Goal: Information Seeking & Learning: Learn about a topic

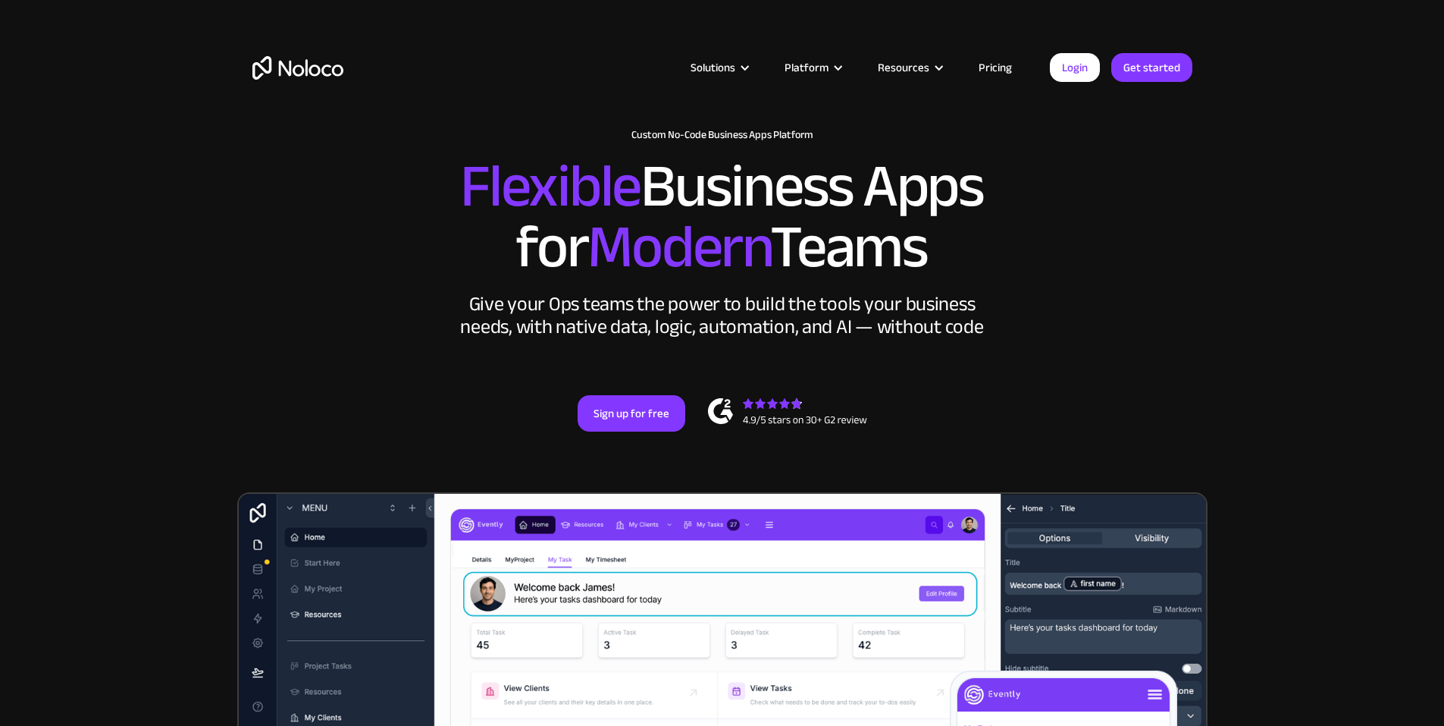
click at [1018, 58] on link "Pricing" at bounding box center [995, 68] width 71 height 20
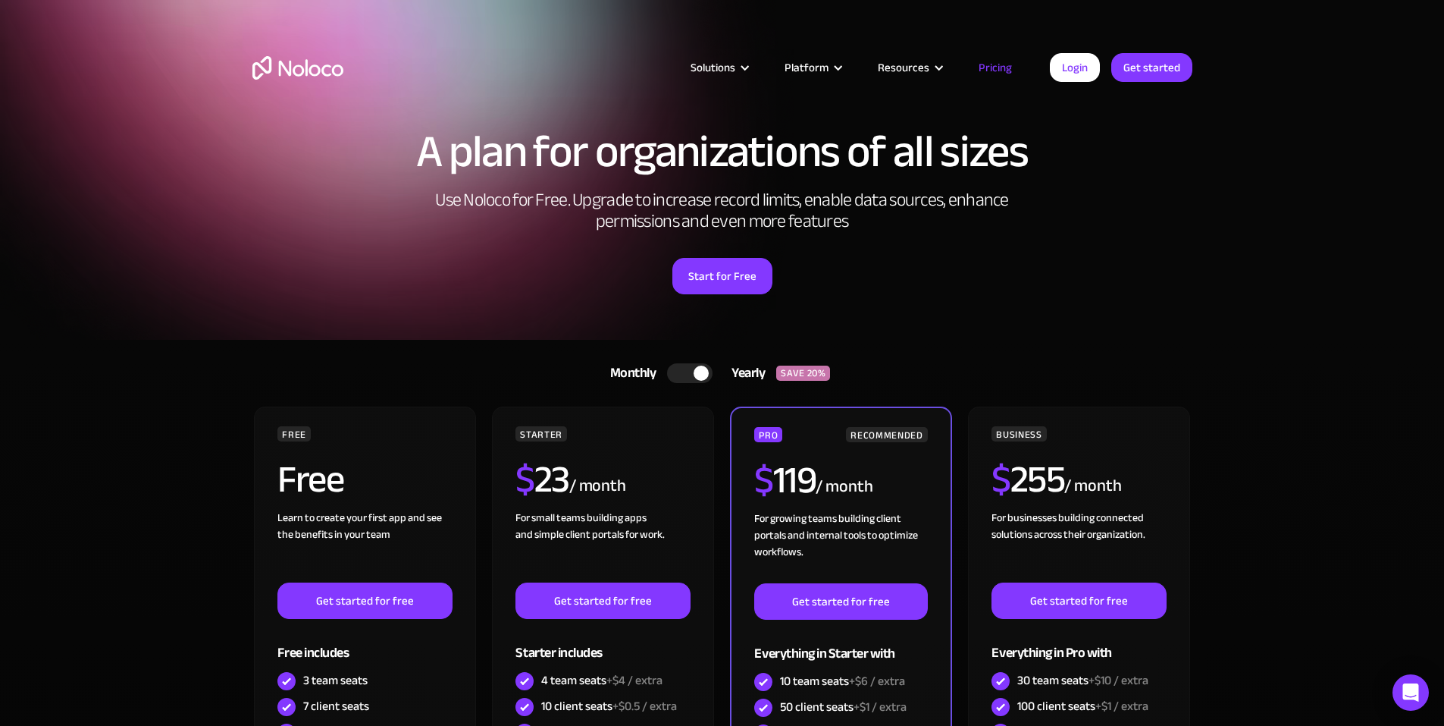
click at [700, 369] on div at bounding box center [701, 372] width 15 height 15
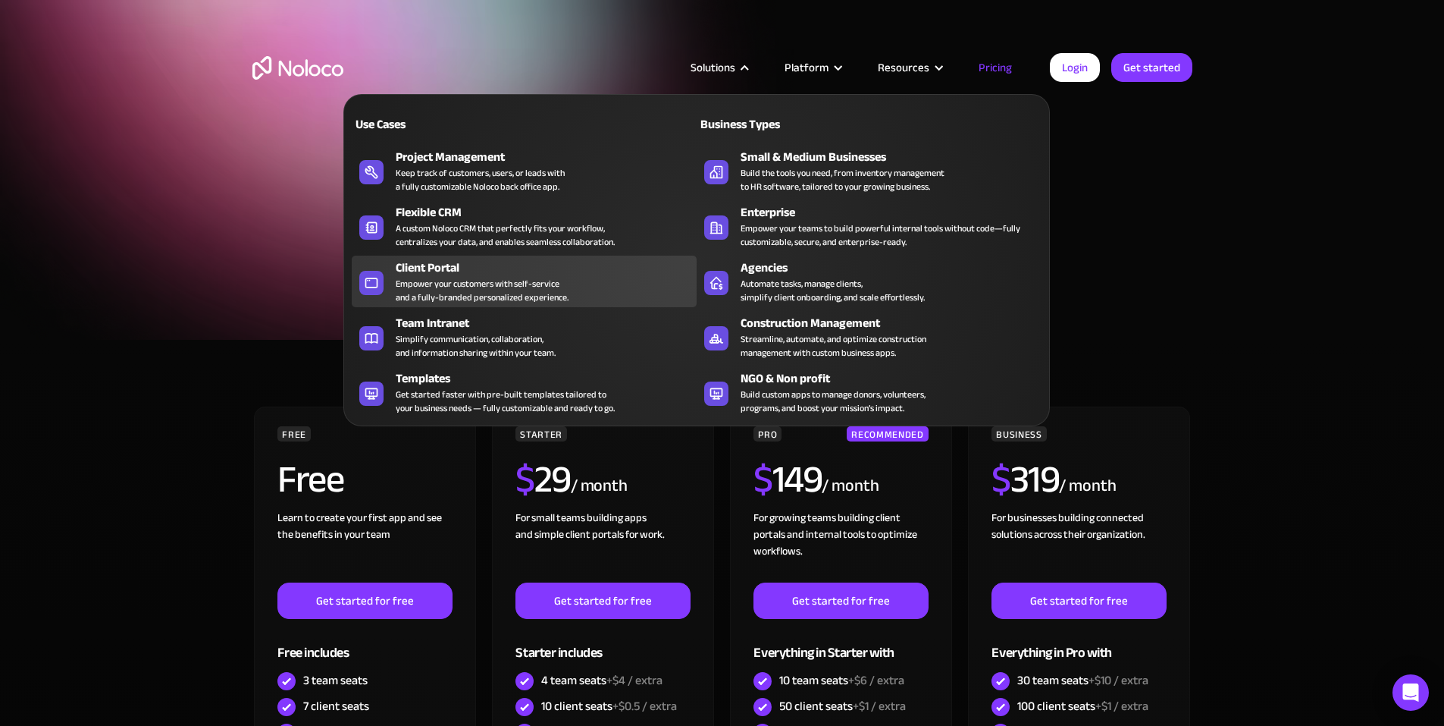
click at [438, 285] on div "Empower your customers with self-service and a fully-branded personalized exper…" at bounding box center [482, 290] width 173 height 27
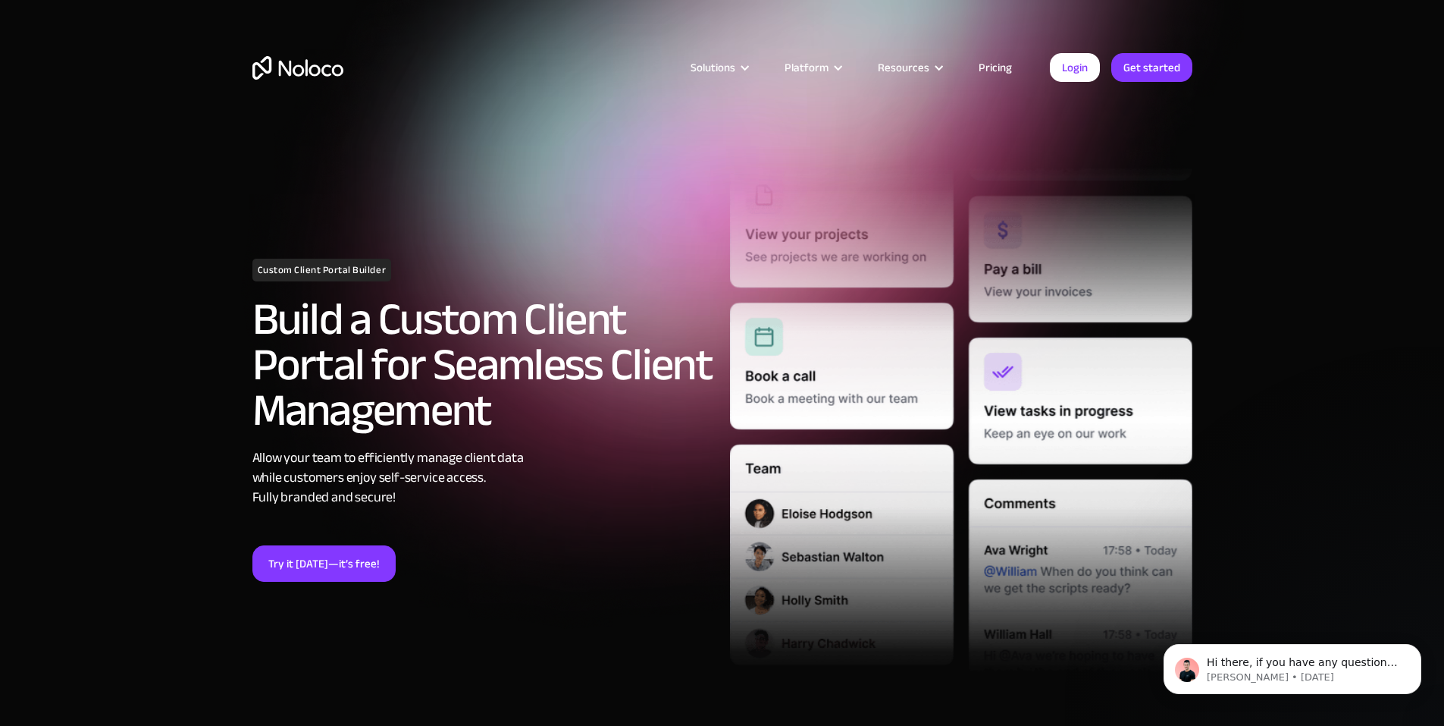
click at [501, 318] on h2 "Build a Custom Client Portal for Seamless Client Management" at bounding box center [483, 364] width 462 height 136
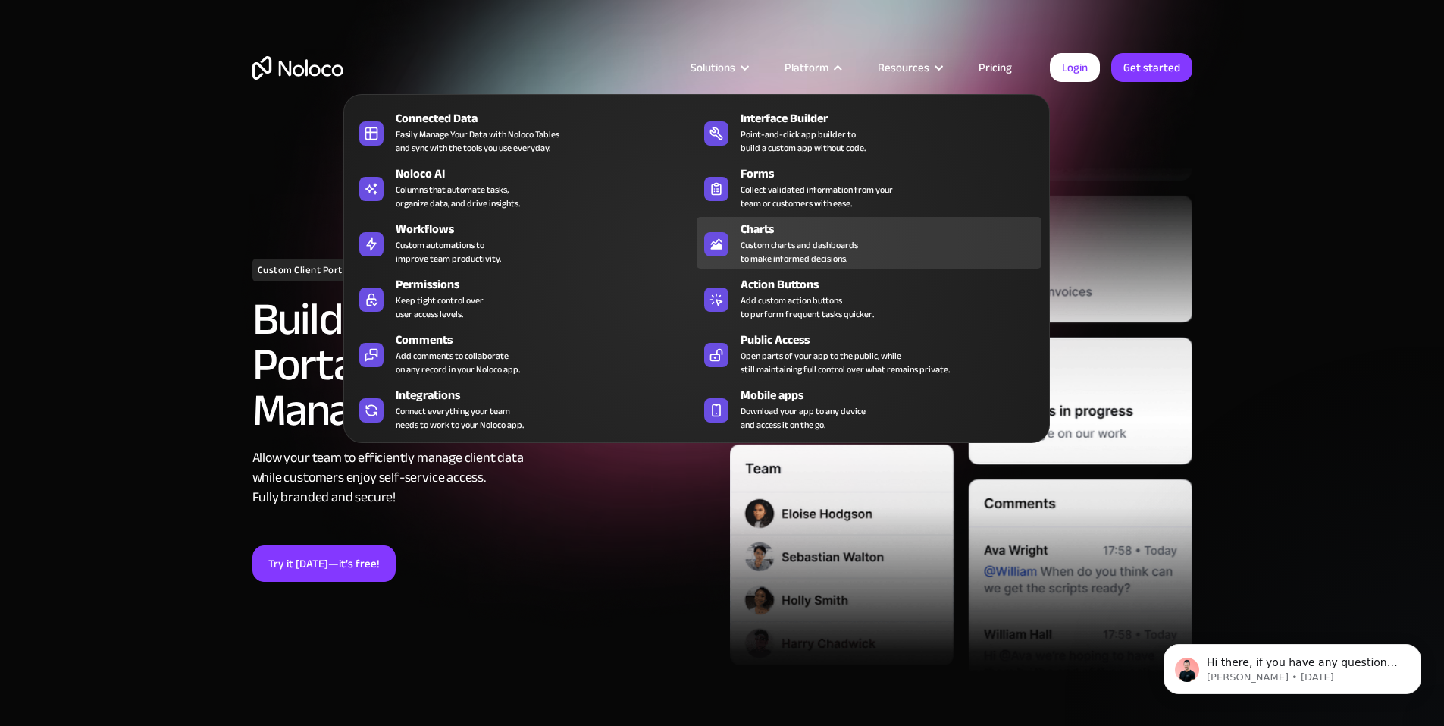
click at [839, 256] on div "Custom charts and dashboards to make informed decisions." at bounding box center [800, 251] width 118 height 27
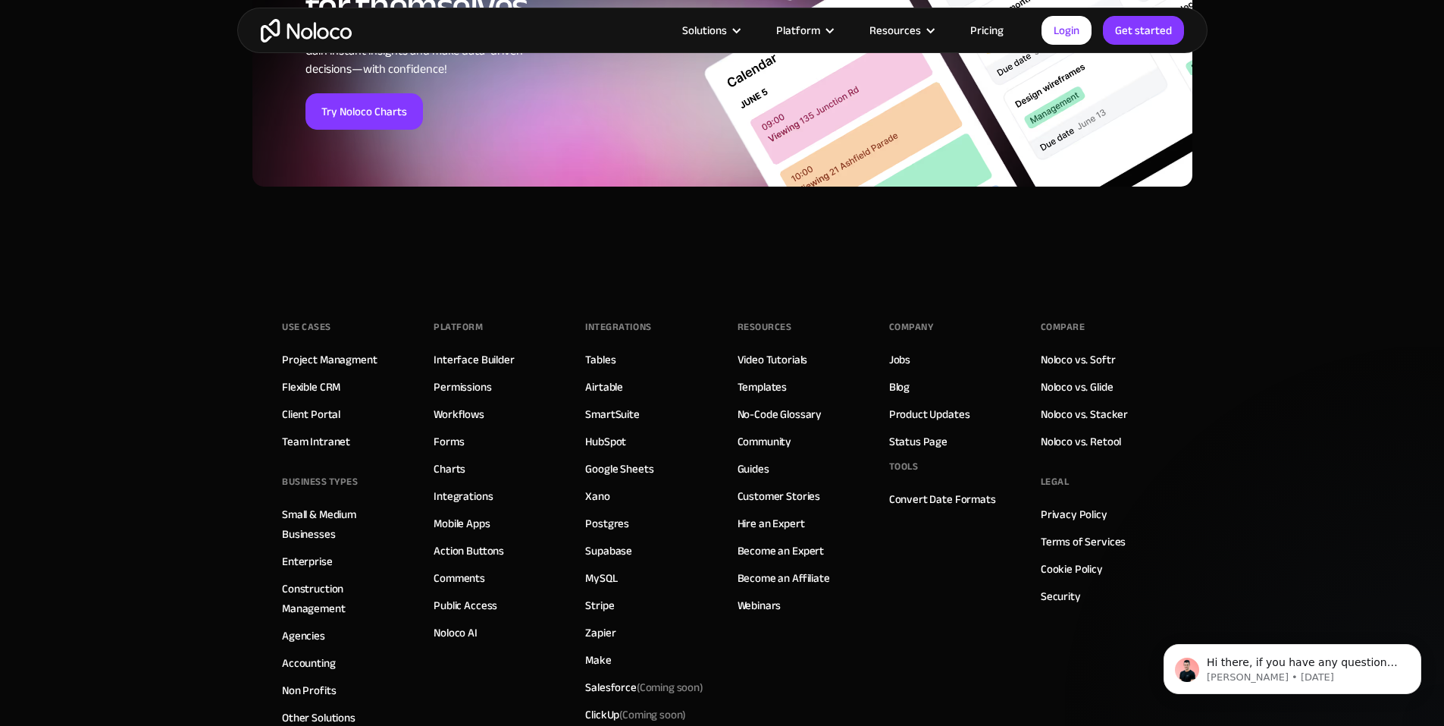
scroll to position [5274, 0]
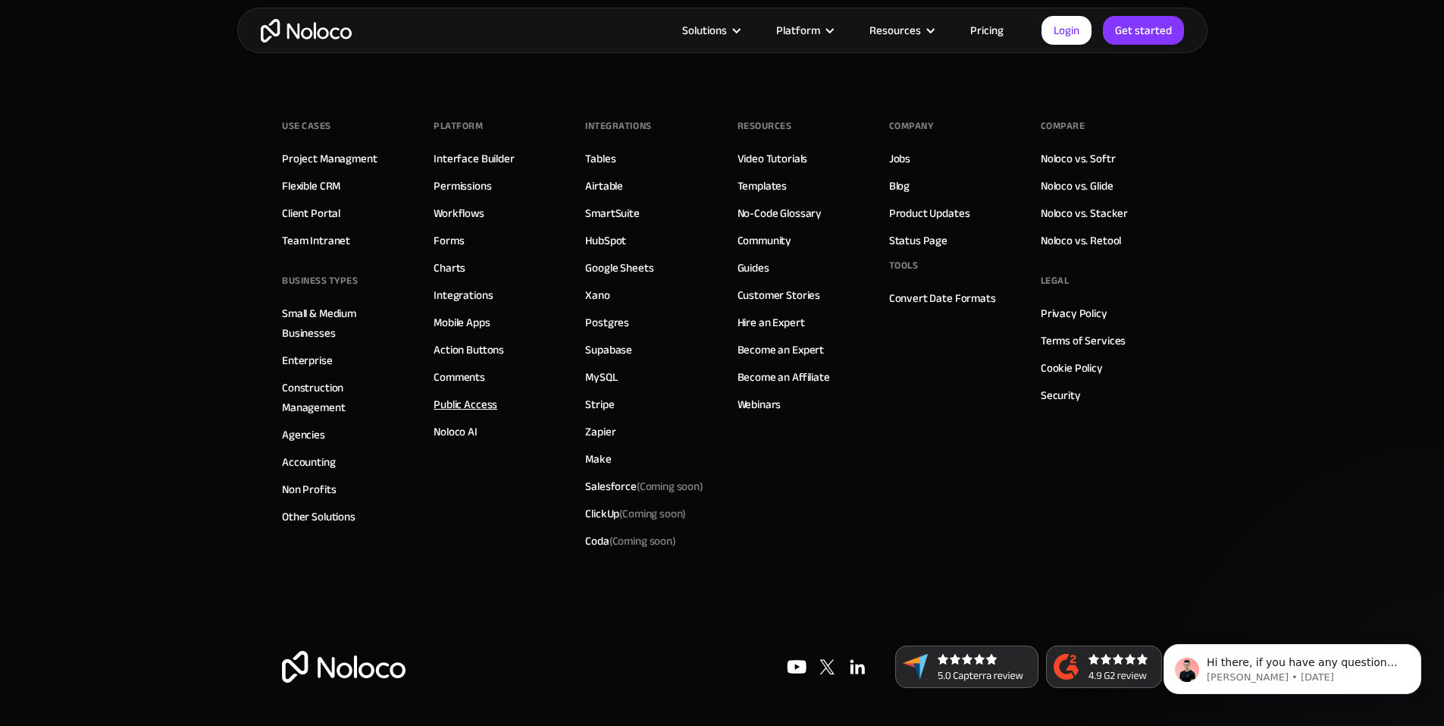
click at [489, 403] on link "Public Access" at bounding box center [466, 404] width 64 height 20
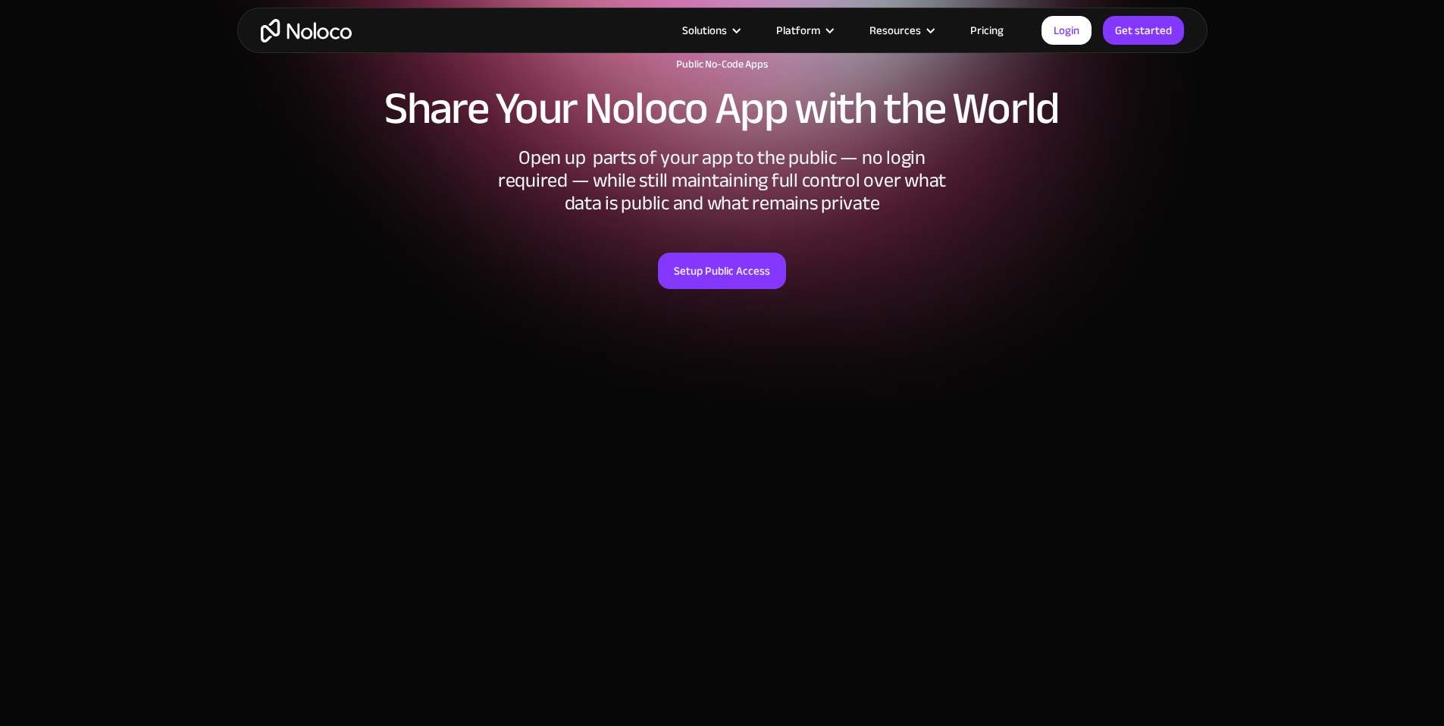
scroll to position [379, 0]
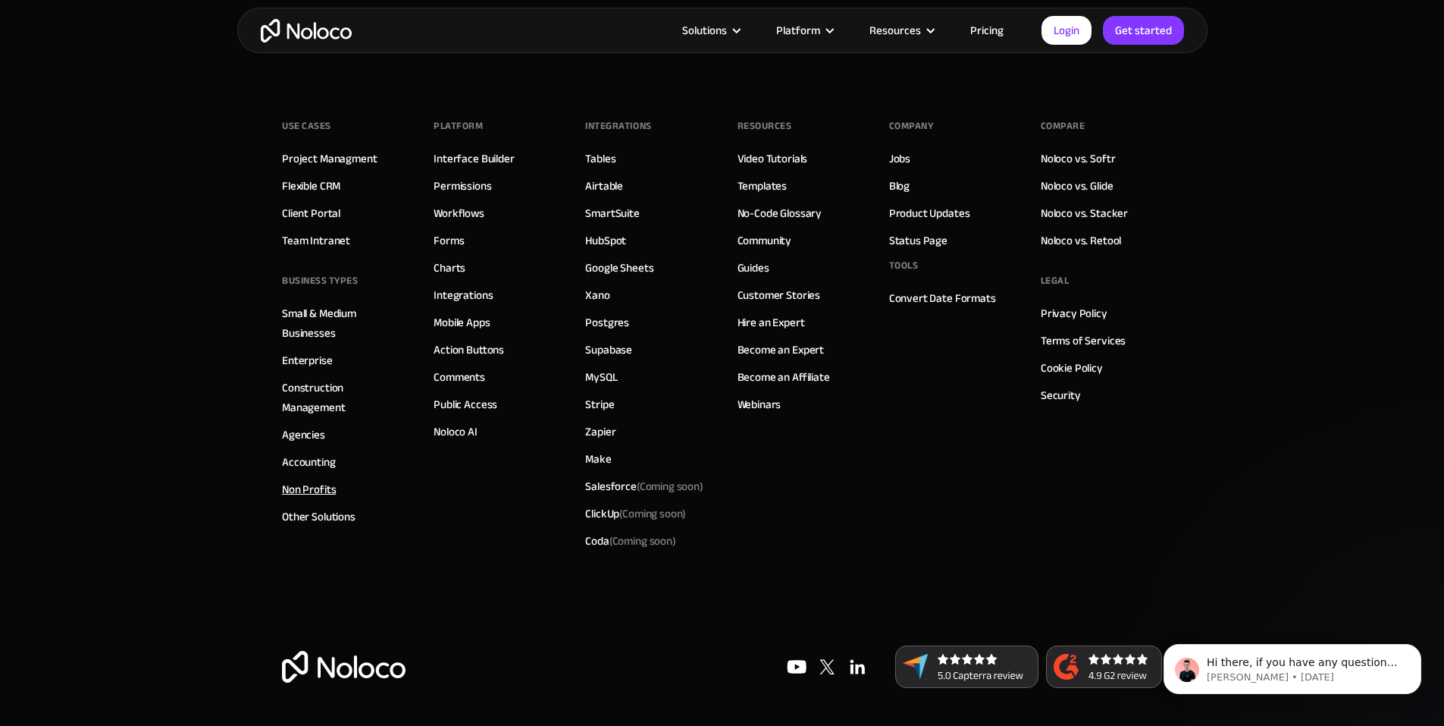
click at [303, 488] on link "Non Profits" at bounding box center [309, 489] width 54 height 20
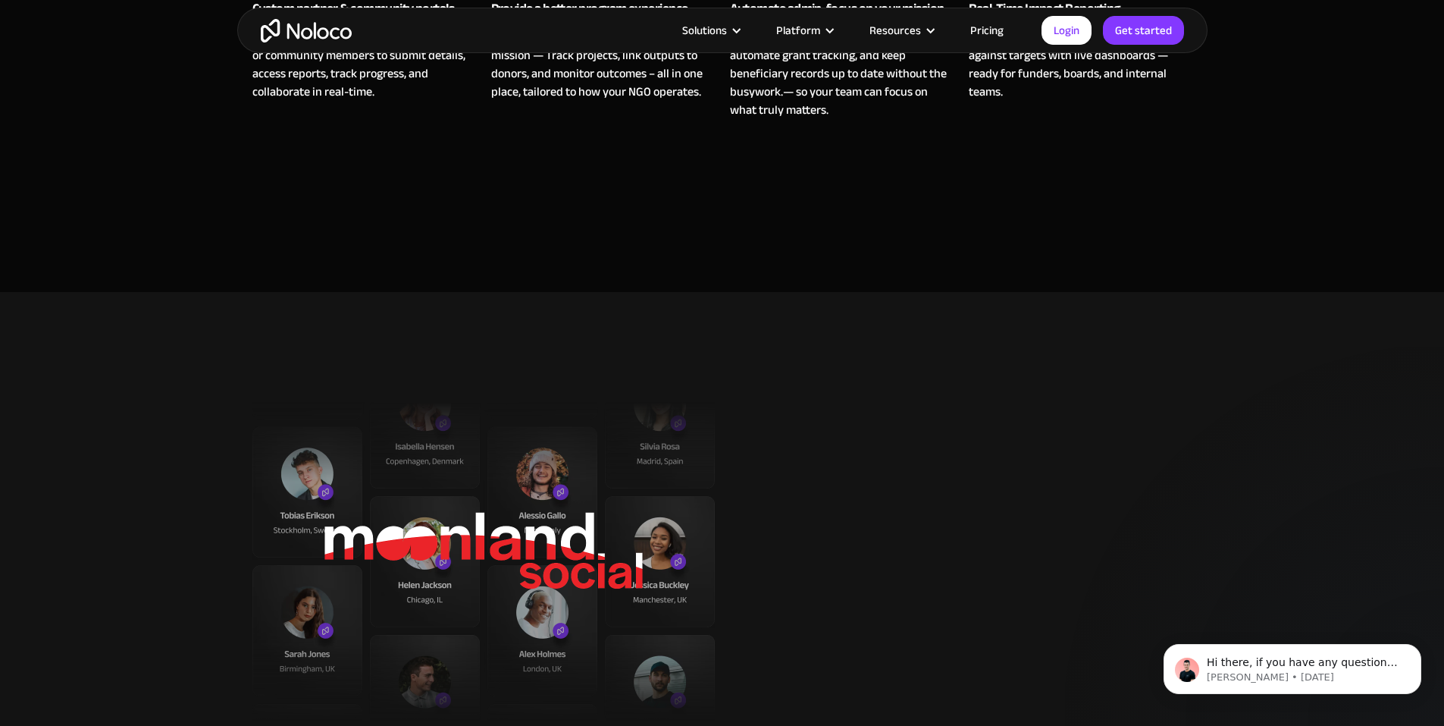
scroll to position [1516, 0]
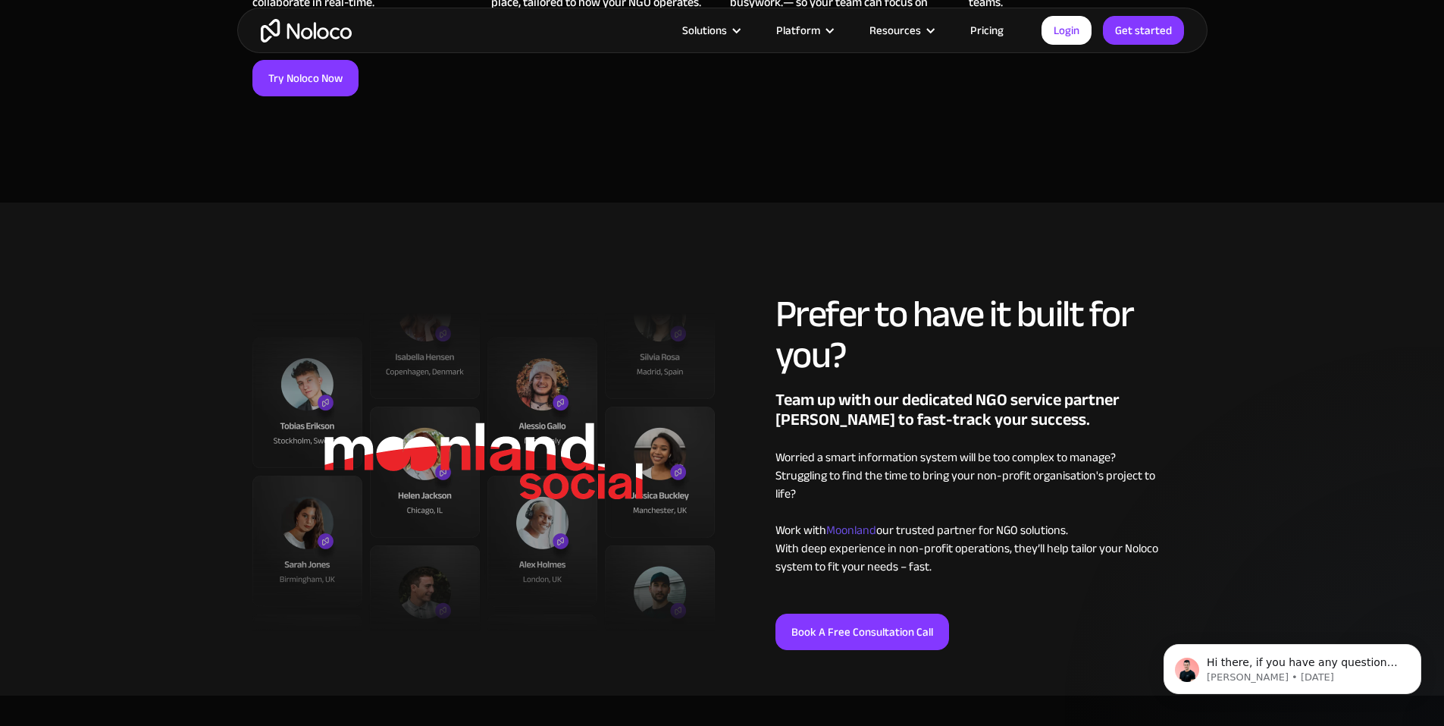
click at [864, 528] on span "Moonland" at bounding box center [851, 530] width 50 height 23
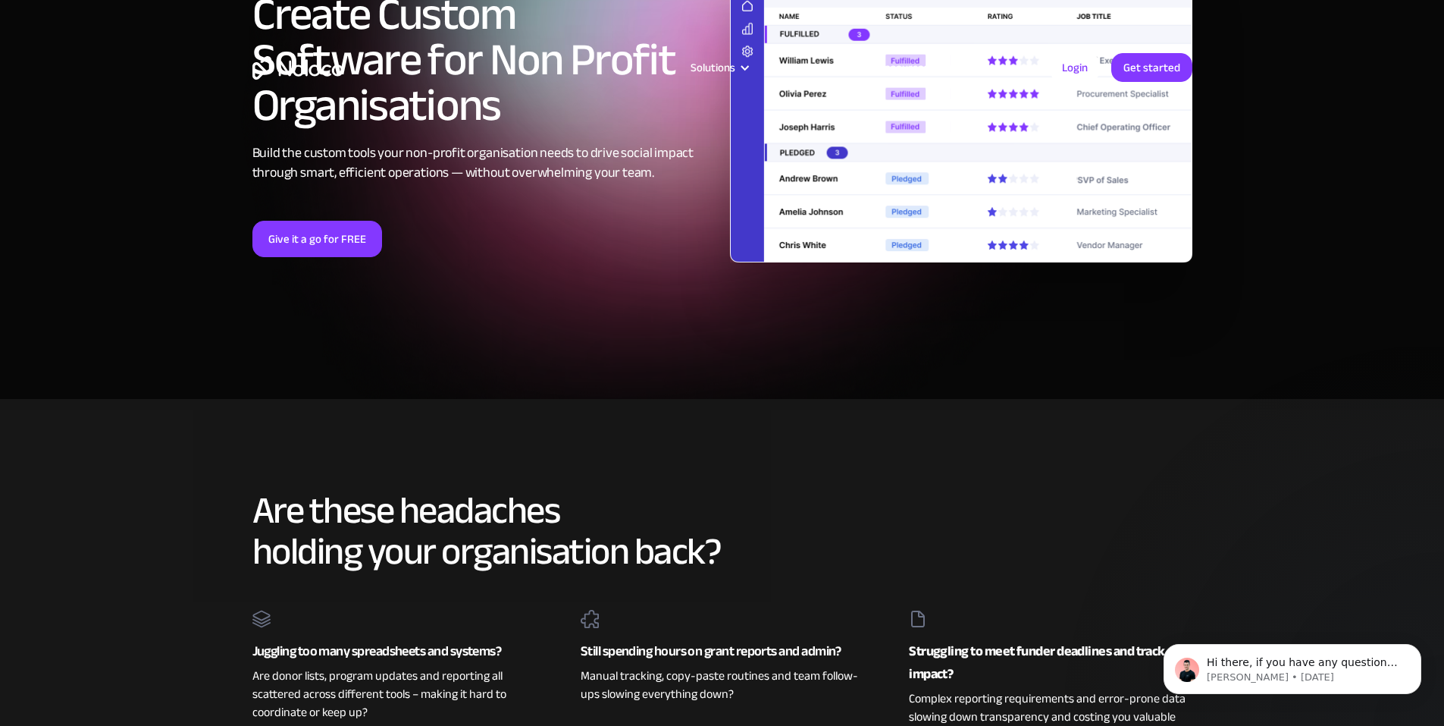
scroll to position [0, 0]
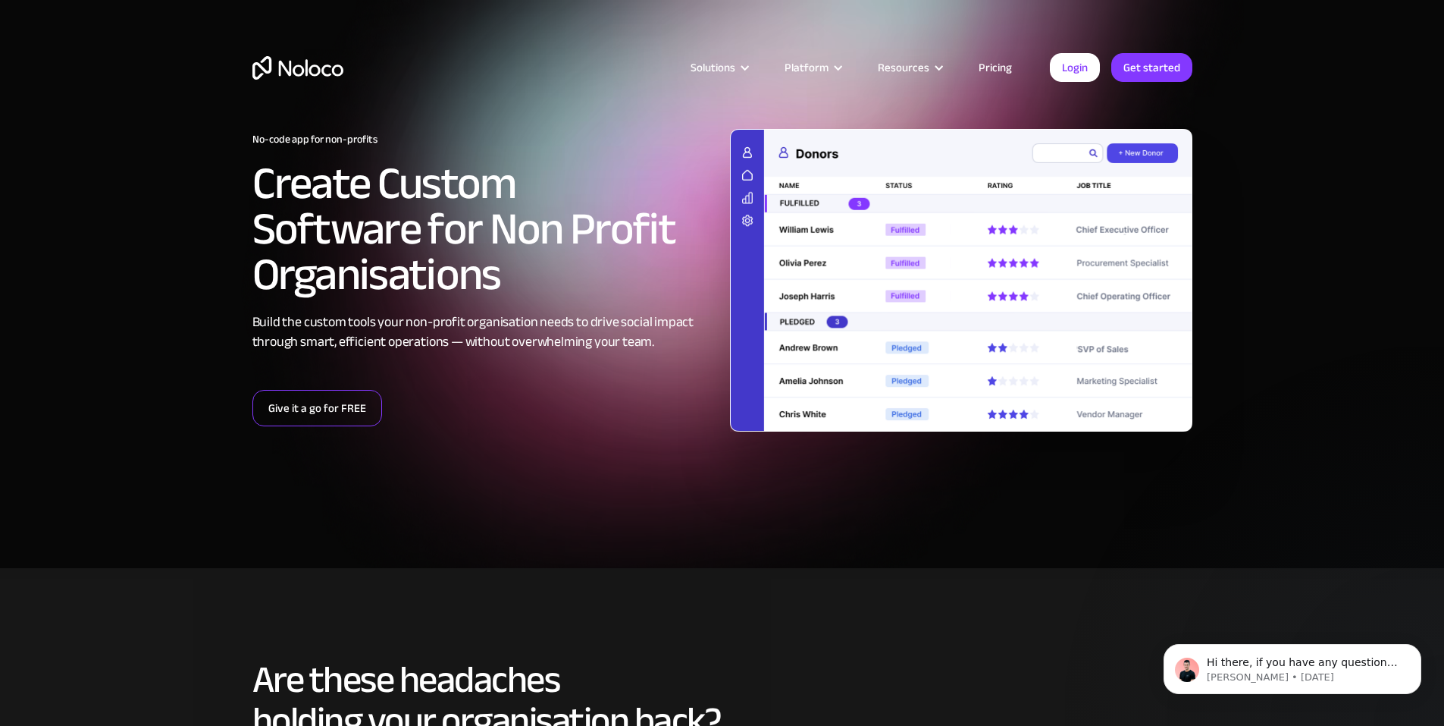
click at [351, 403] on link "Give it a go for FREE" at bounding box center [317, 408] width 130 height 36
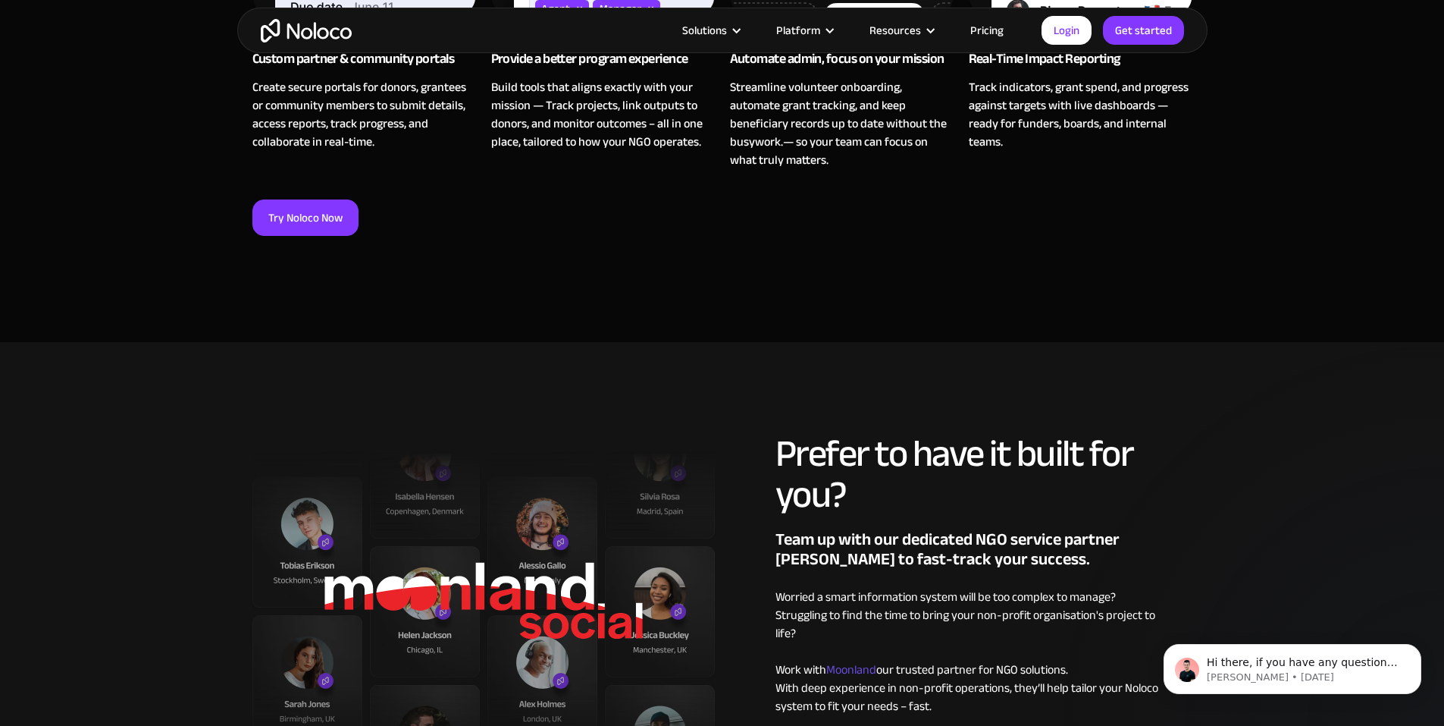
scroll to position [1668, 0]
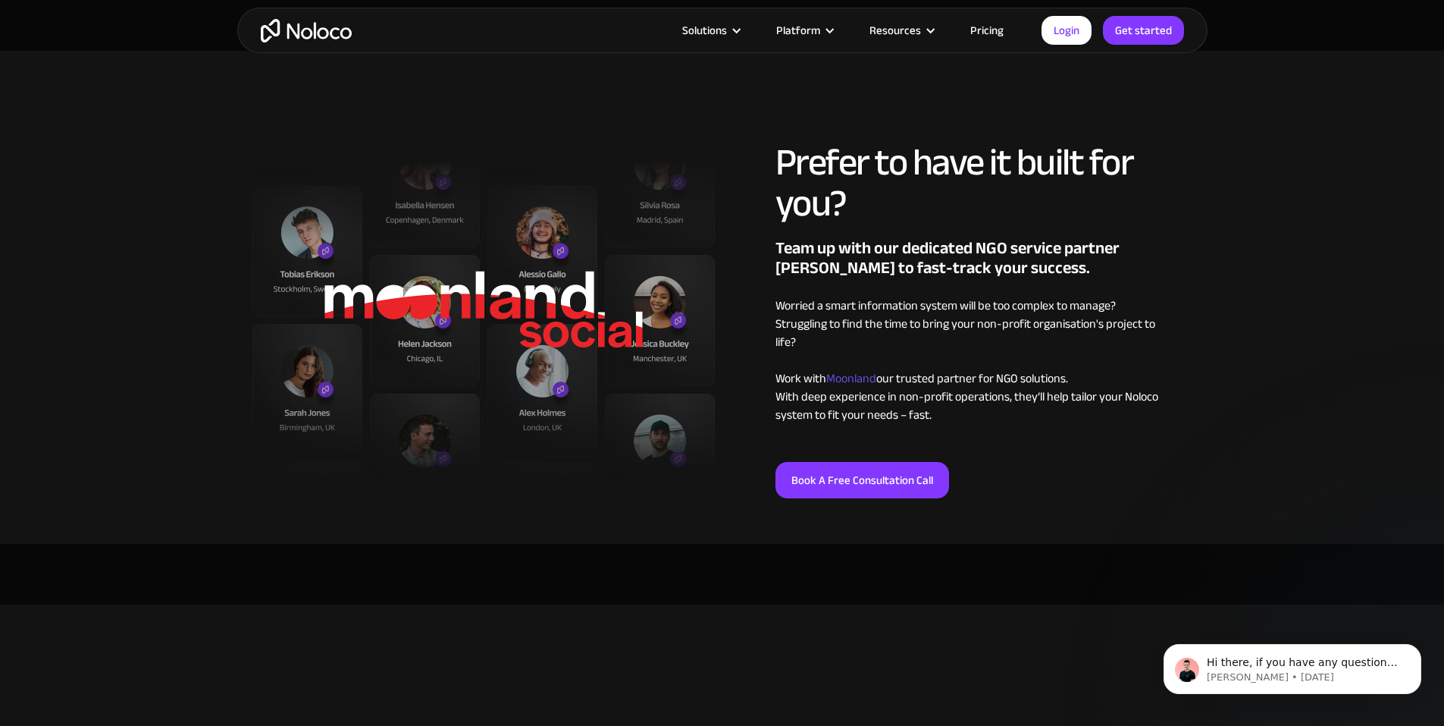
click at [845, 372] on span "Moonland" at bounding box center [851, 378] width 50 height 23
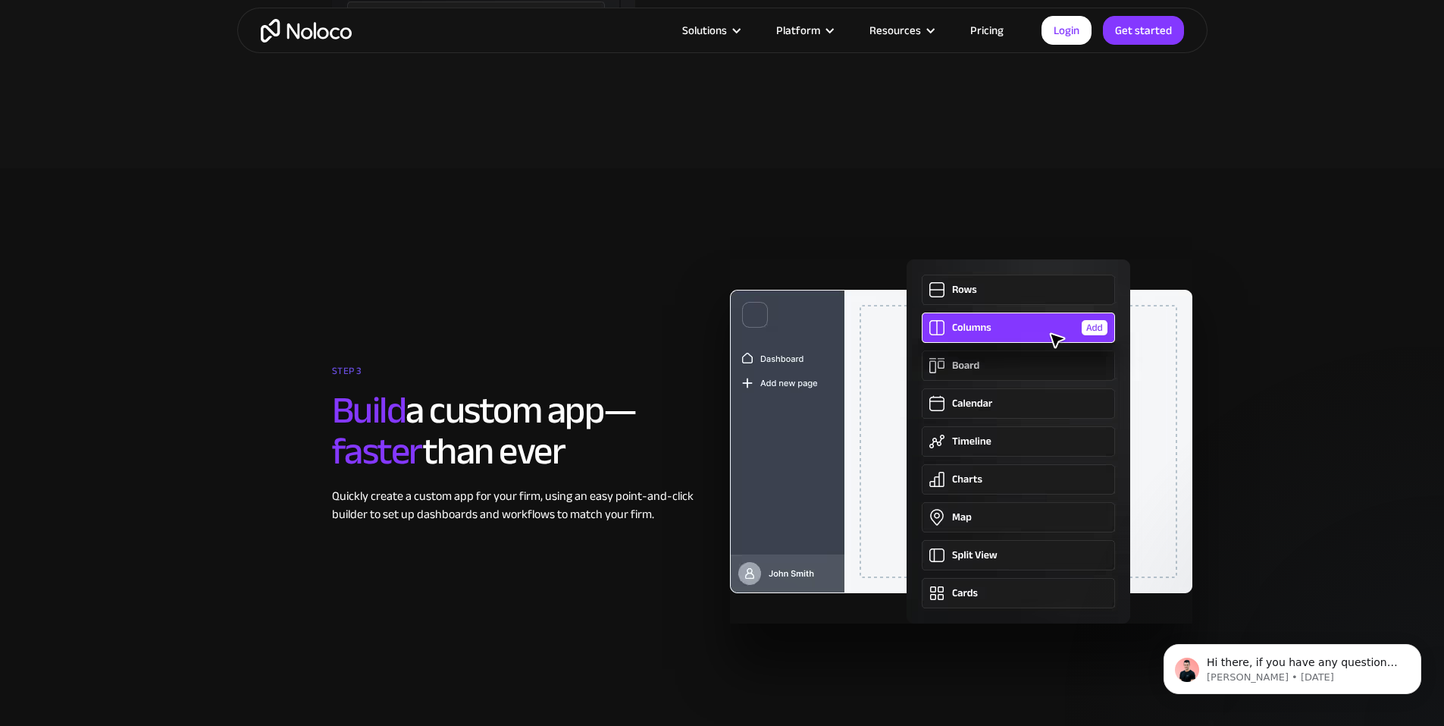
scroll to position [2957, 0]
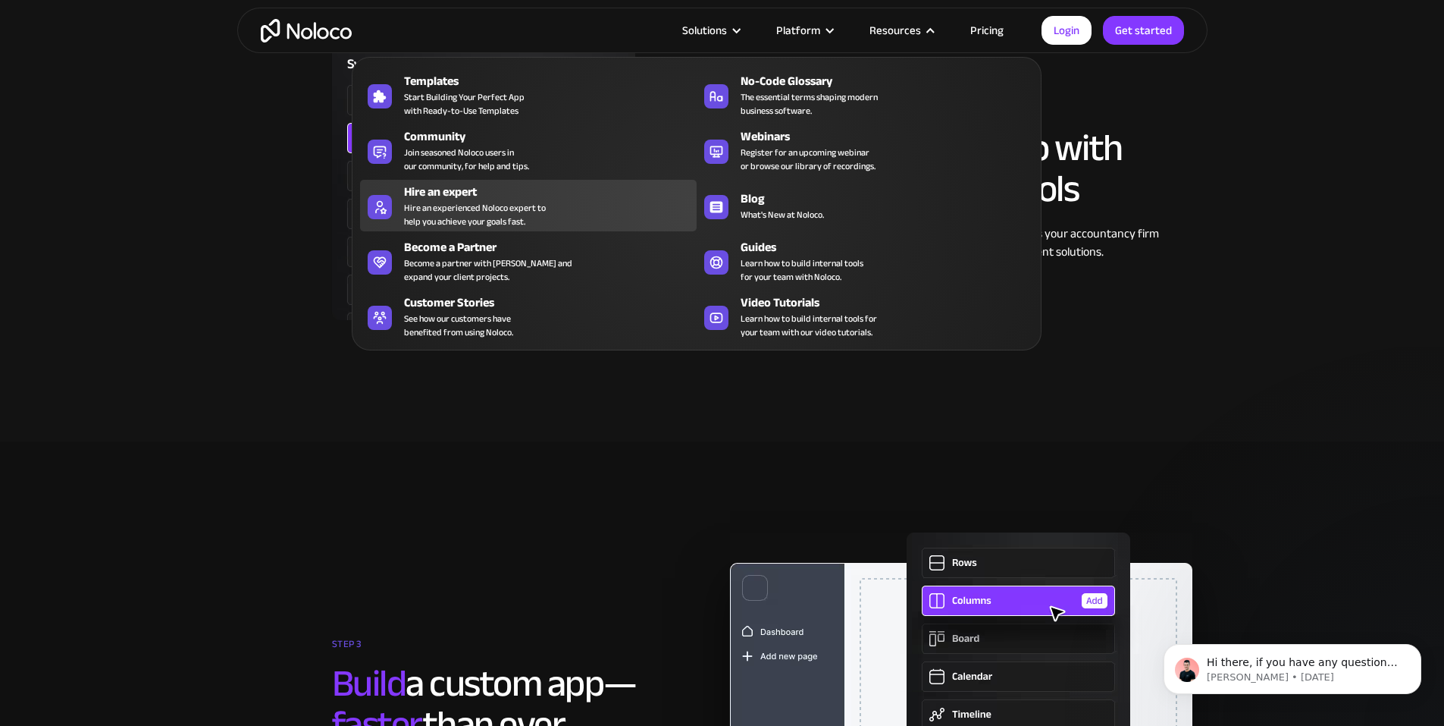
click at [535, 221] on div "Hire an experienced Noloco expert to help you achieve your goals fast." at bounding box center [475, 214] width 142 height 27
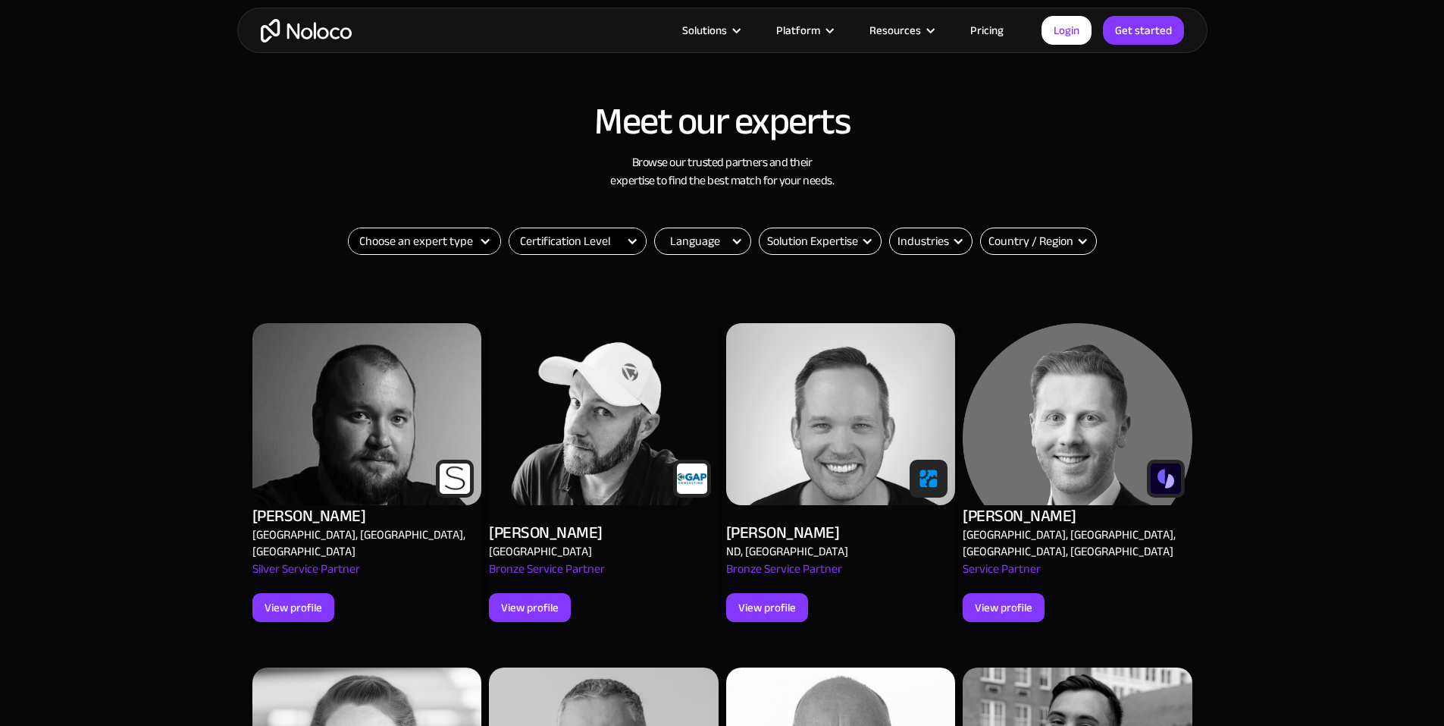
scroll to position [455, 0]
click at [302, 597] on div "View profile" at bounding box center [294, 607] width 58 height 20
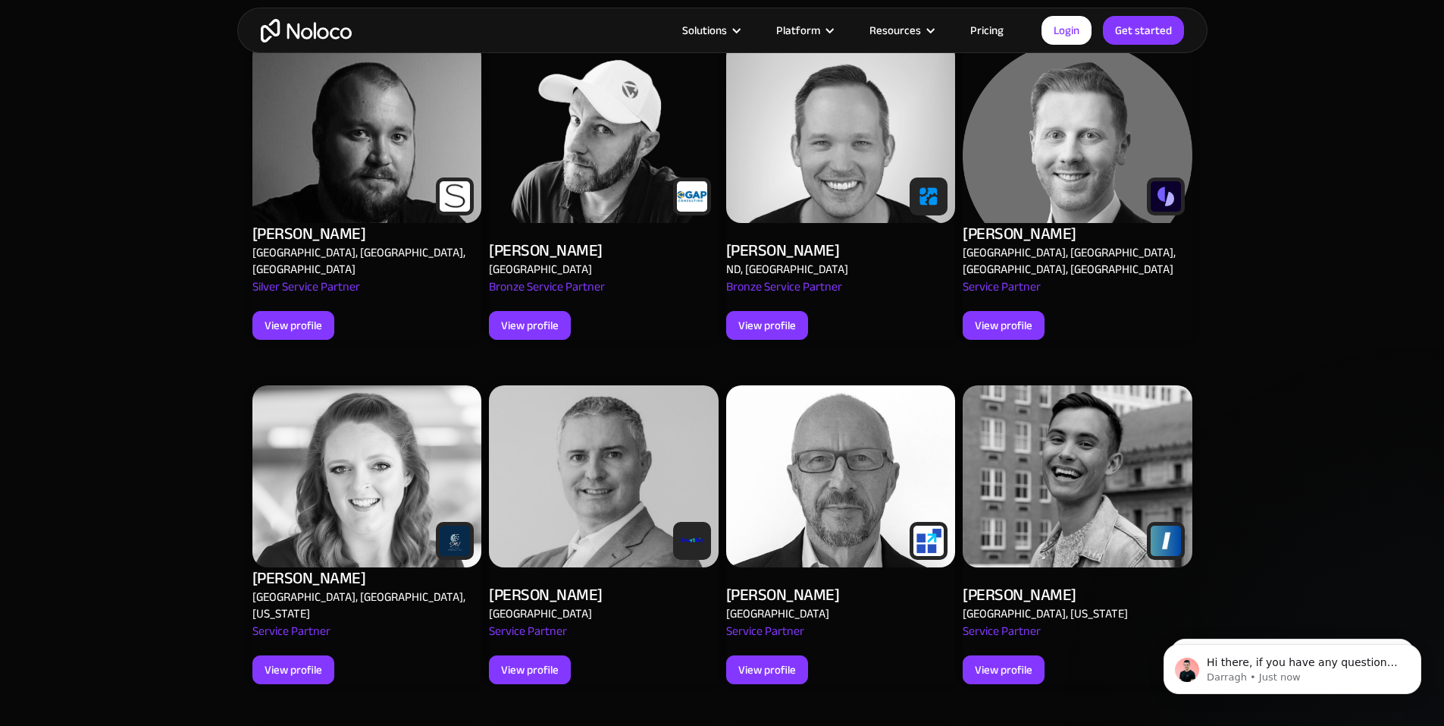
scroll to position [1820, 0]
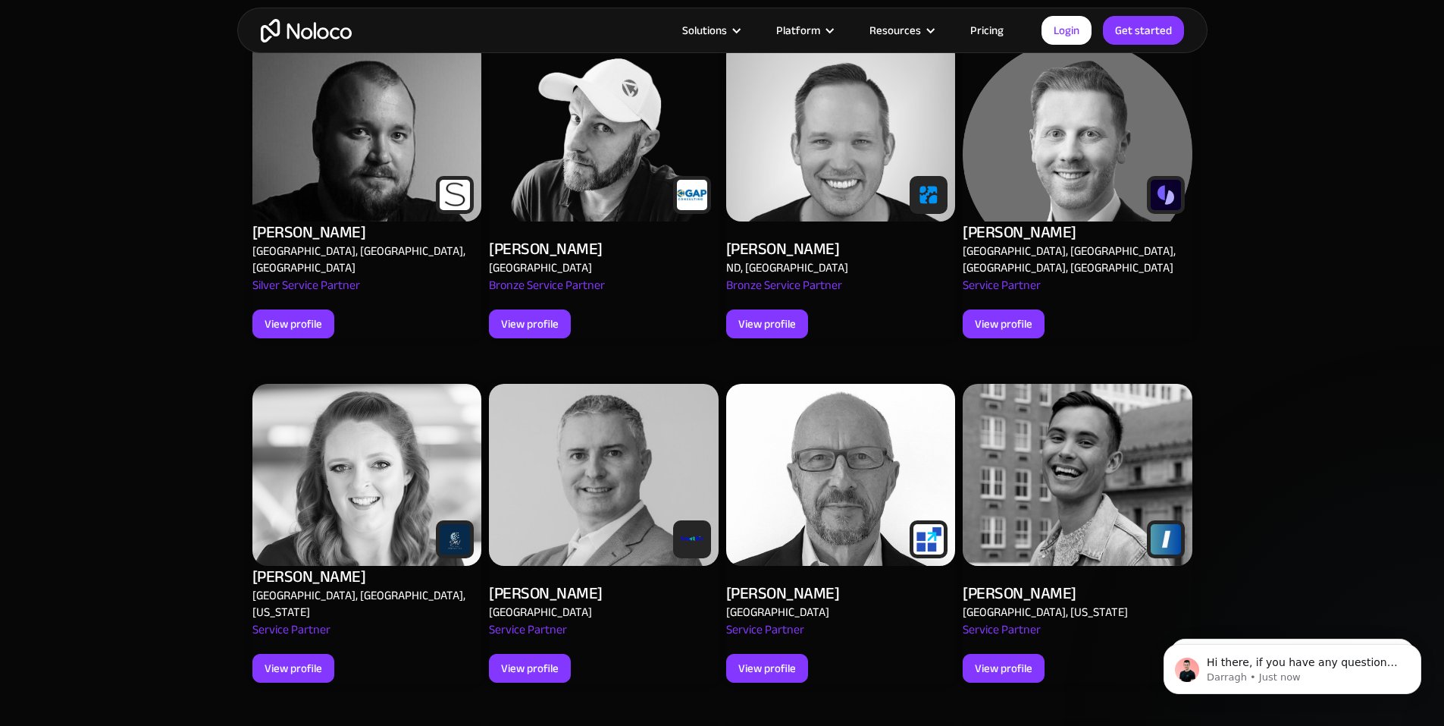
click at [549, 276] on div "Bronze Service Partner" at bounding box center [547, 292] width 116 height 33
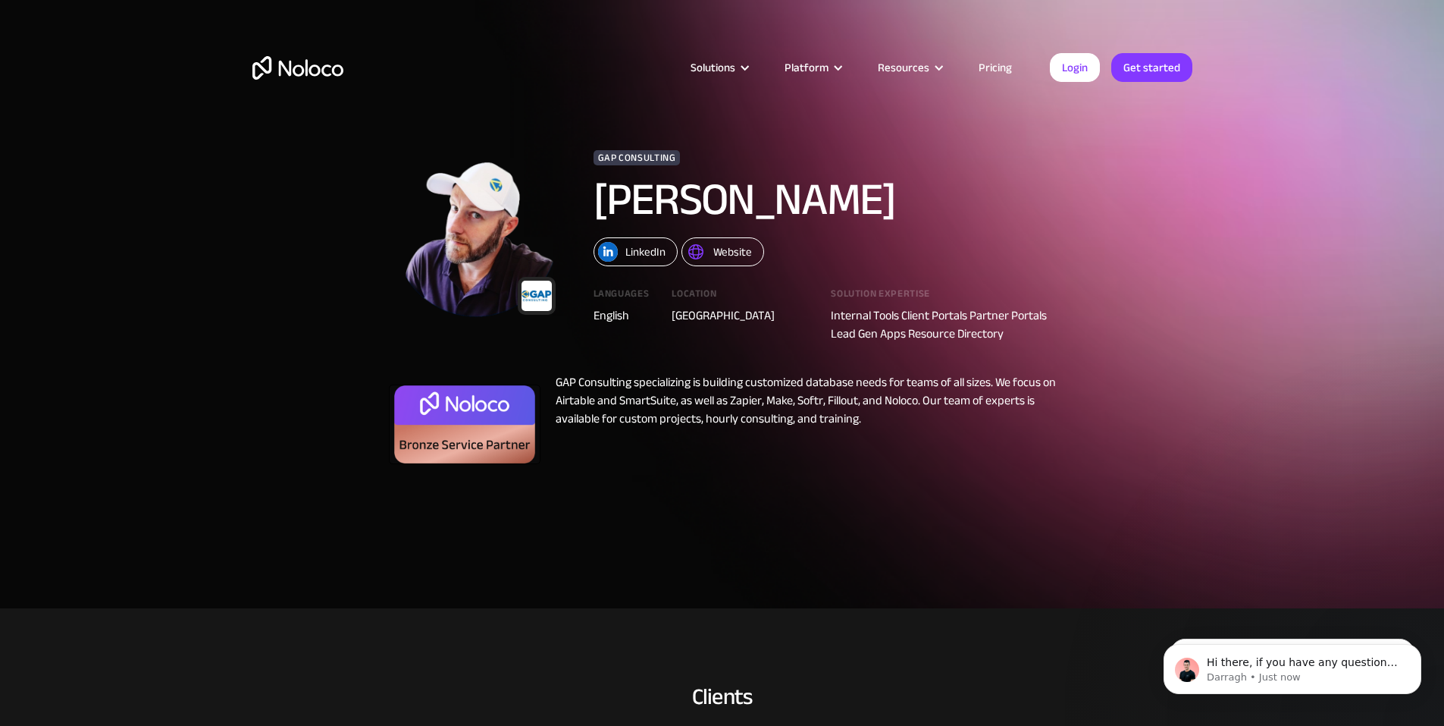
click at [703, 254] on img at bounding box center [696, 252] width 20 height 20
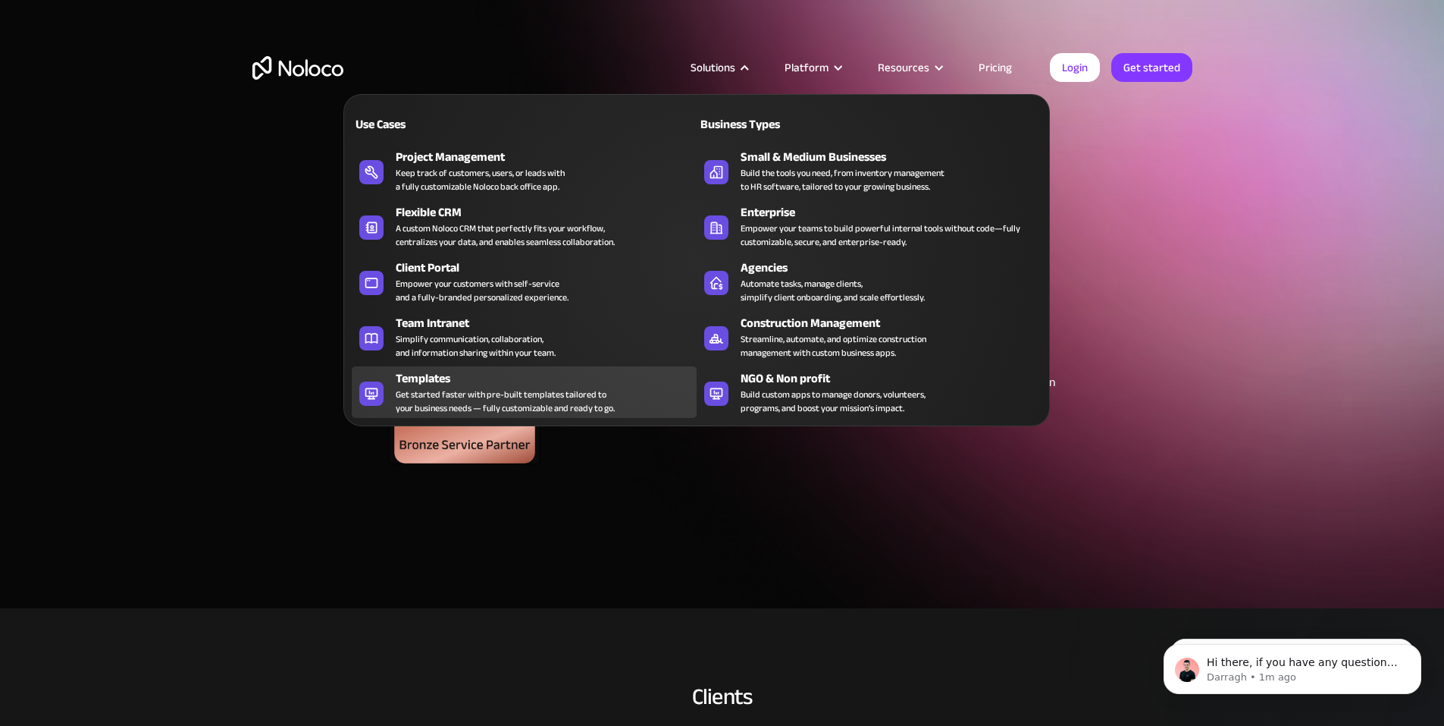
click at [526, 397] on div "Get started faster with pre-built templates tailored to your business needs — f…" at bounding box center [505, 400] width 219 height 27
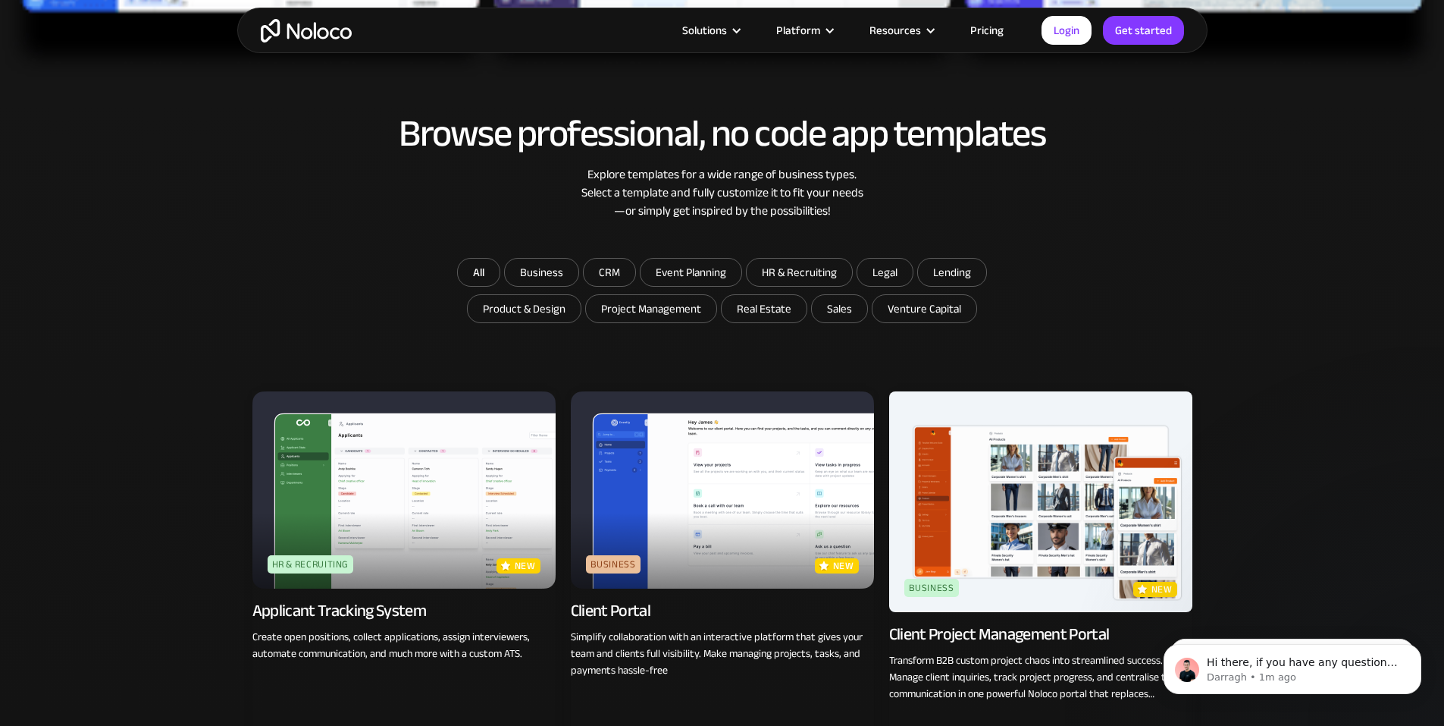
scroll to position [1137, 0]
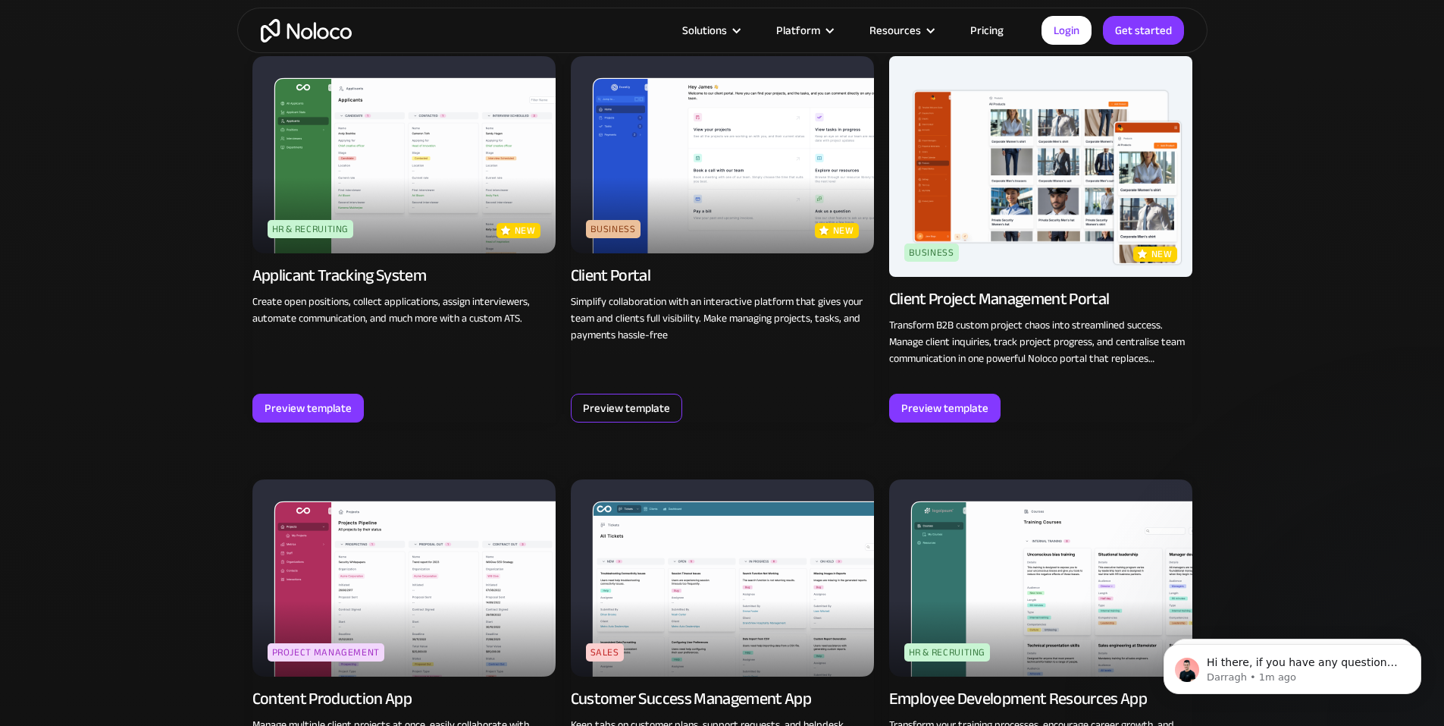
click at [617, 398] on div "Preview template" at bounding box center [626, 408] width 87 height 20
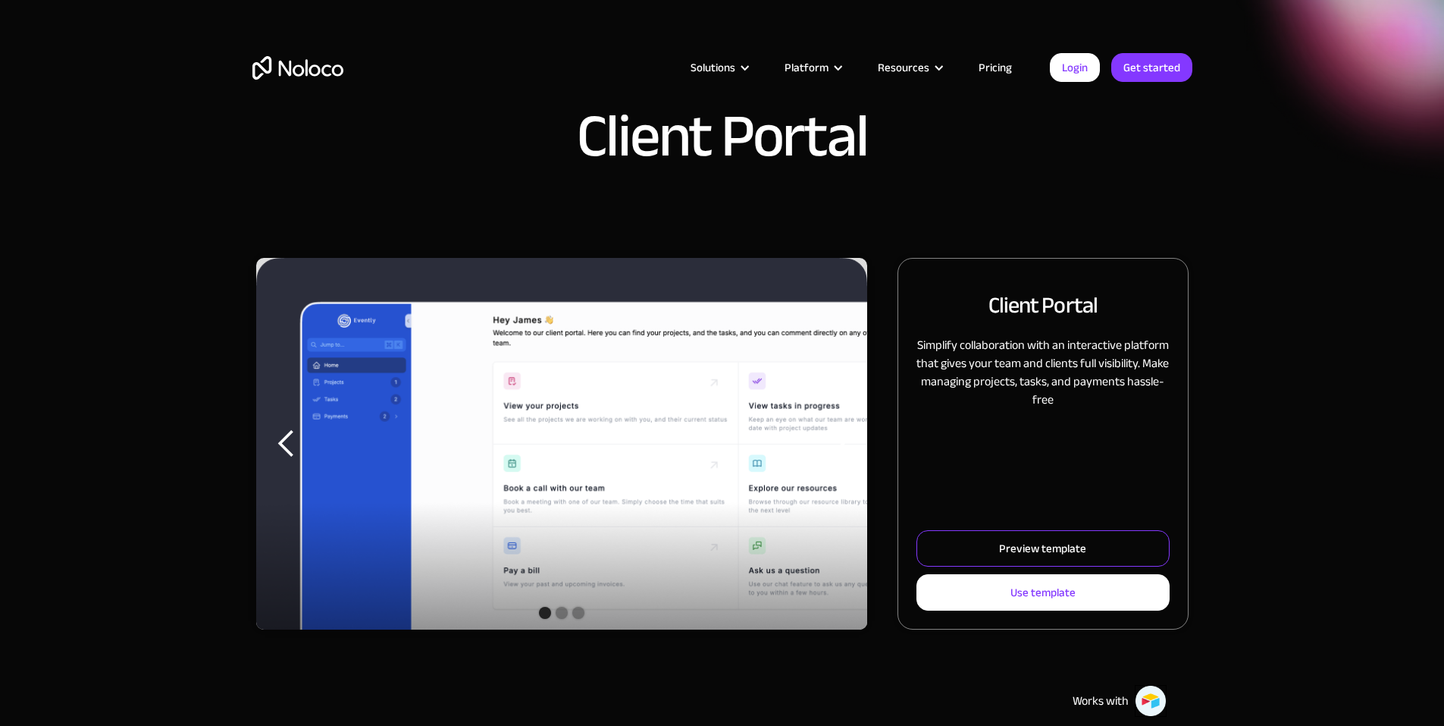
click at [1036, 558] on div "Preview template" at bounding box center [1042, 548] width 87 height 20
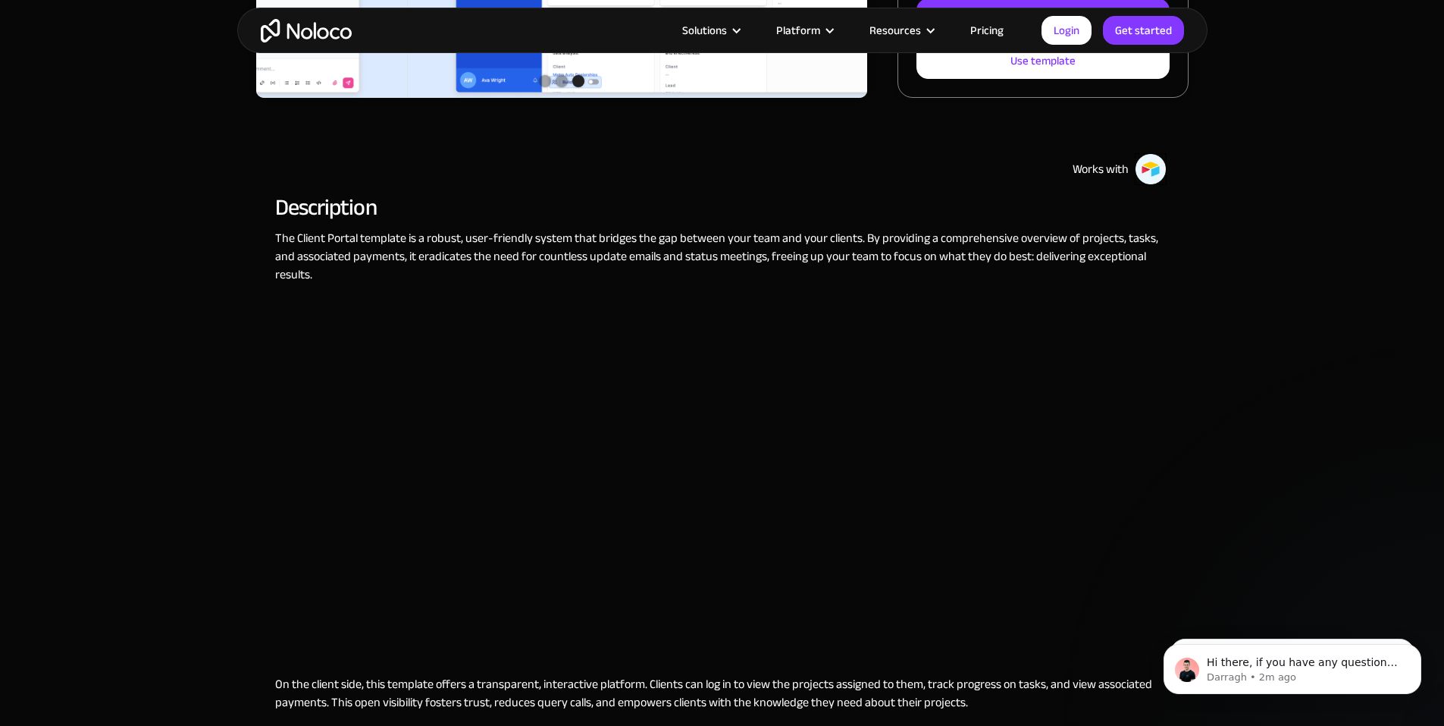
scroll to position [531, 0]
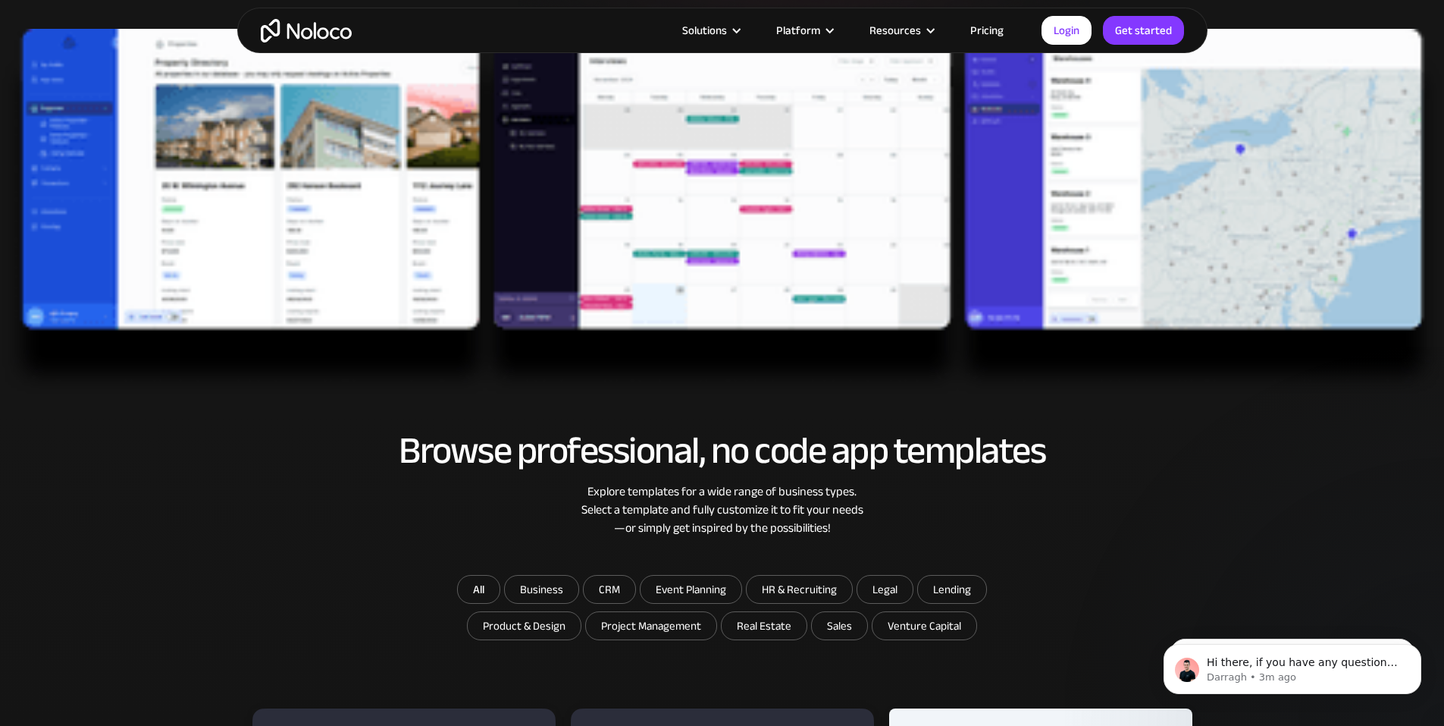
scroll to position [455, 0]
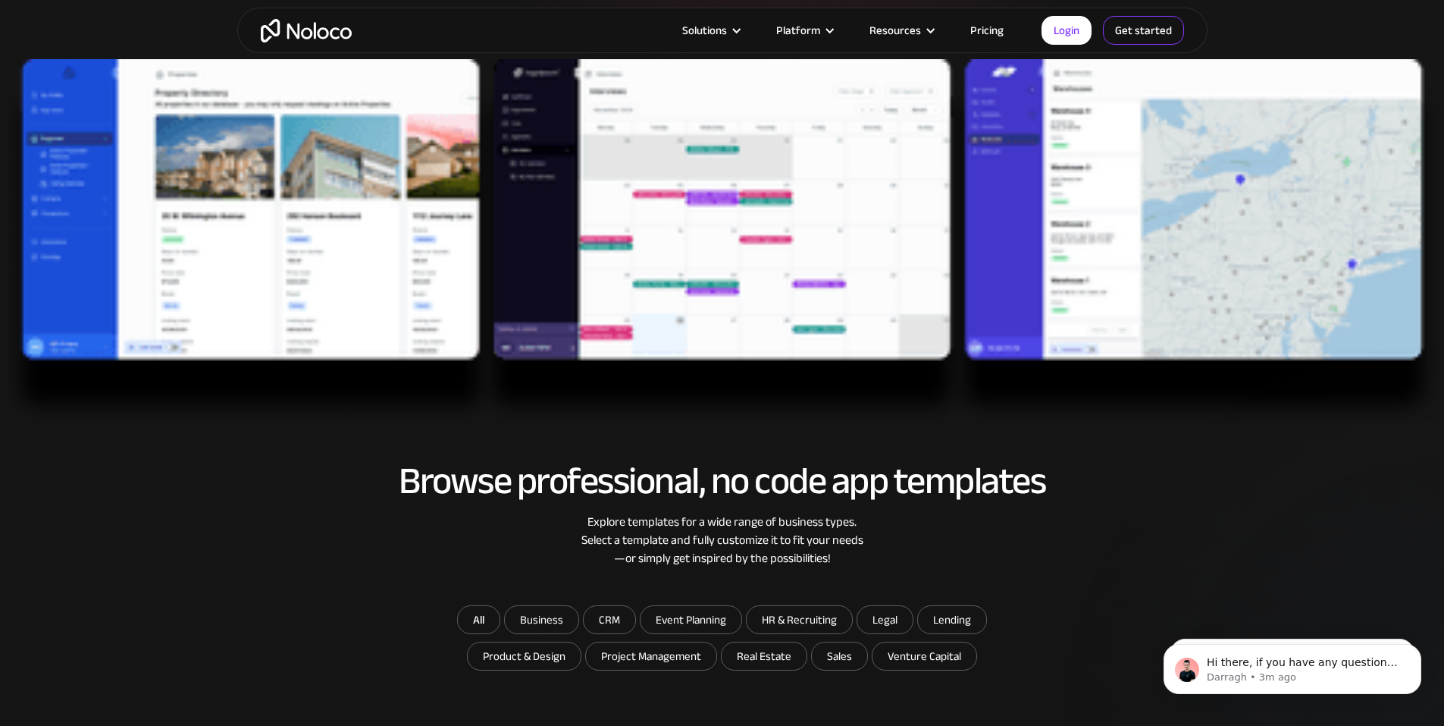
click at [1144, 34] on link "Get started" at bounding box center [1143, 30] width 81 height 29
click at [1255, 230] on img at bounding box center [722, 242] width 1444 height 367
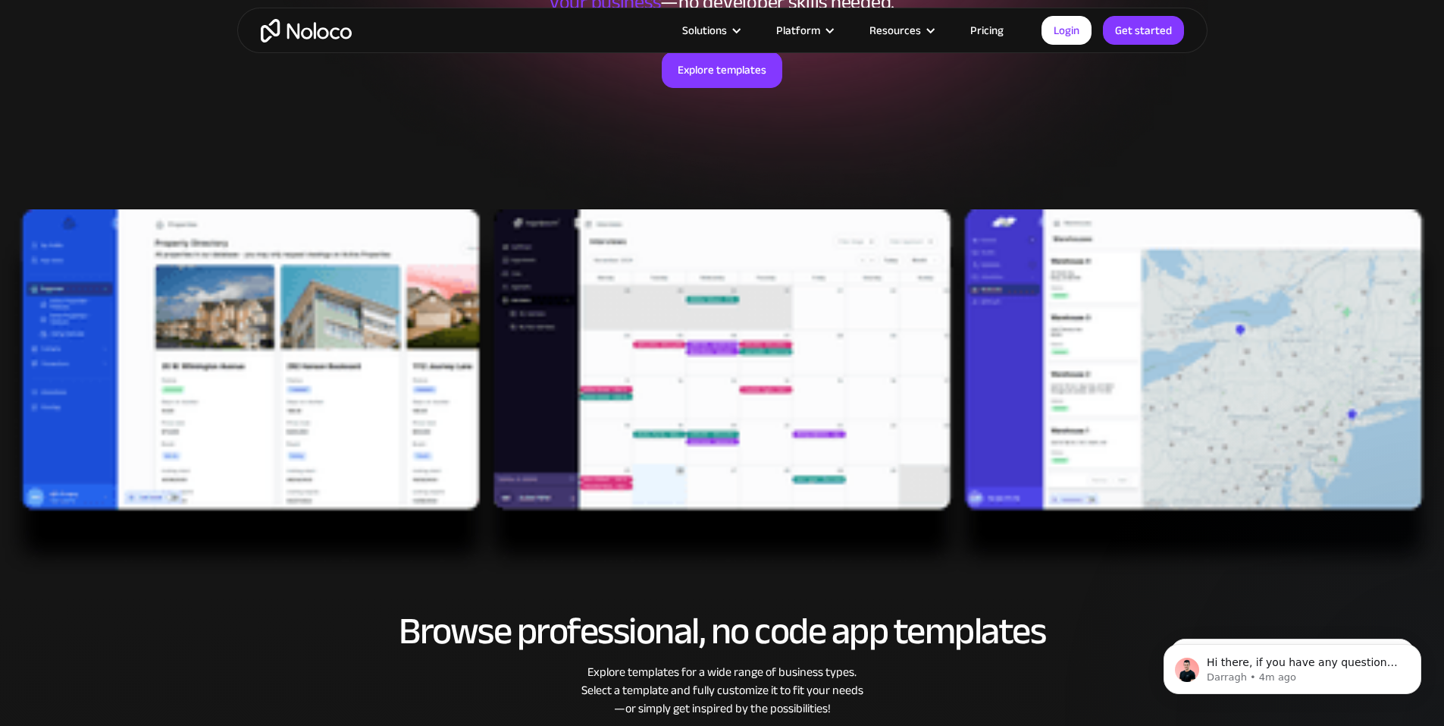
scroll to position [303, 0]
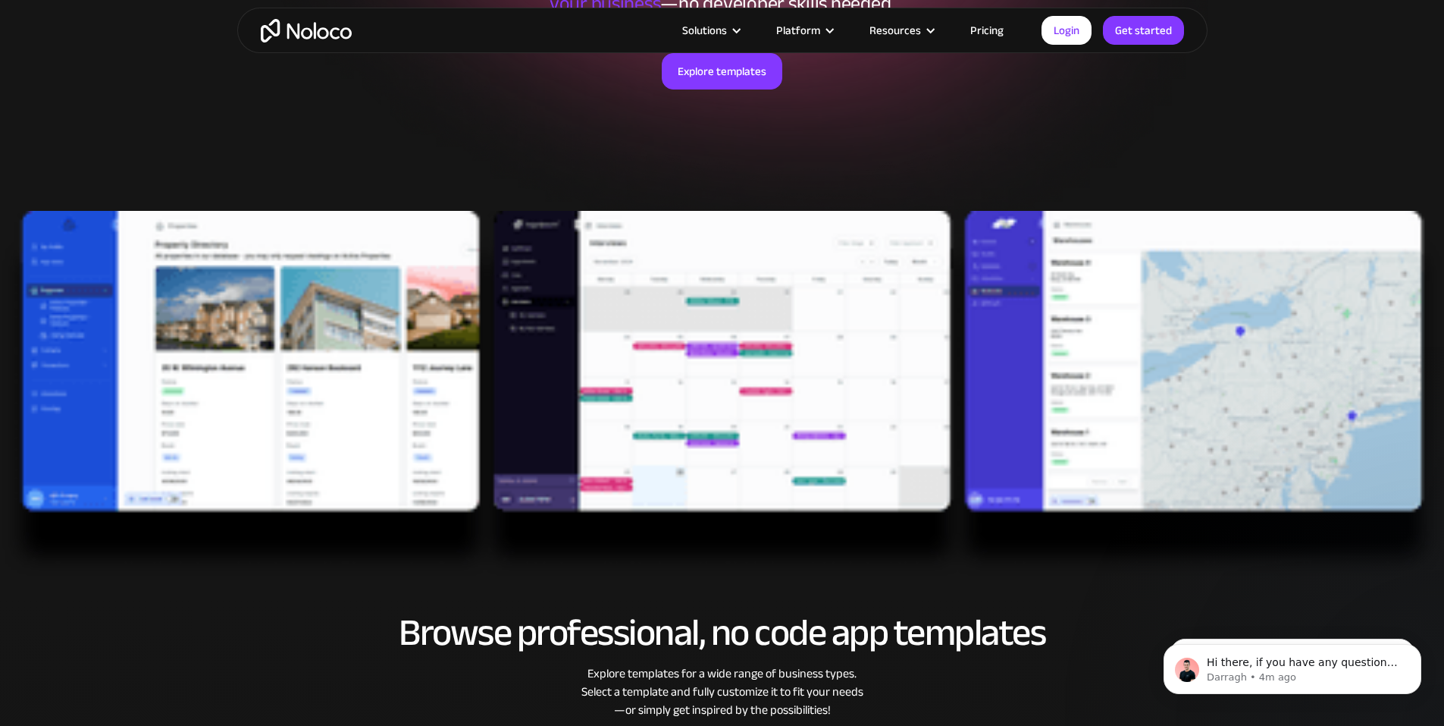
click at [710, 287] on img at bounding box center [722, 394] width 1444 height 367
